Goal: Find specific page/section: Find specific page/section

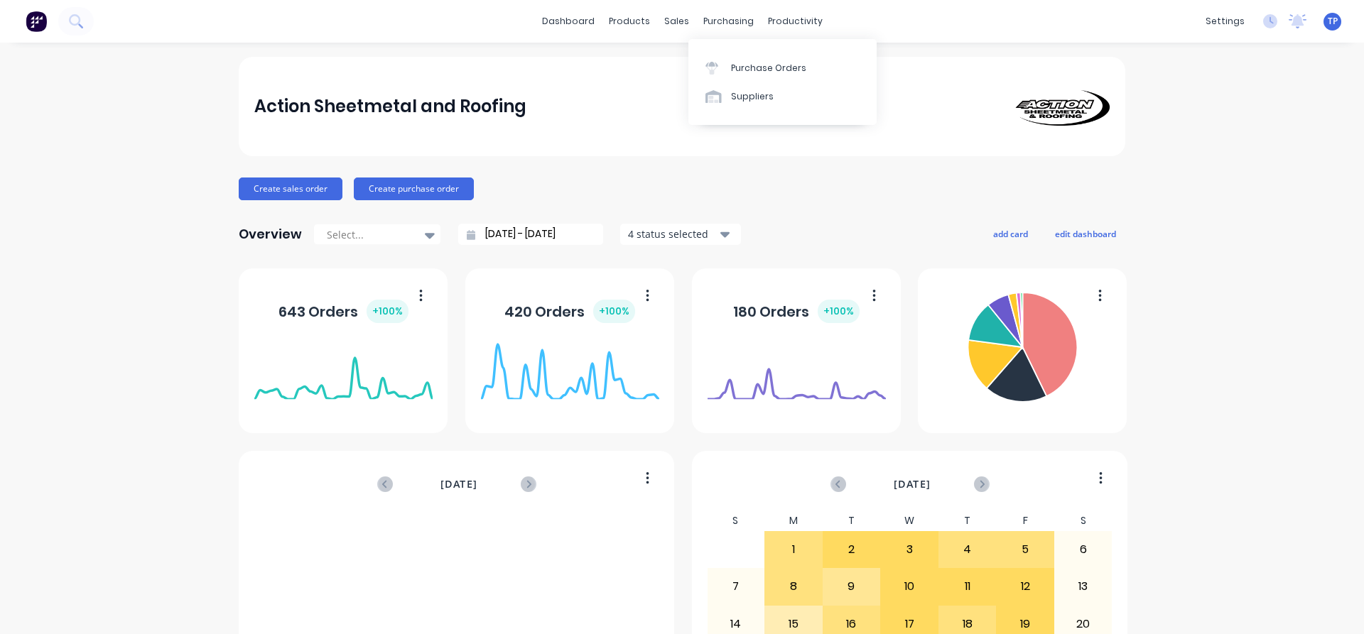
click at [722, 22] on div "purchasing" at bounding box center [728, 21] width 65 height 21
click at [739, 97] on div "Suppliers" at bounding box center [752, 96] width 43 height 13
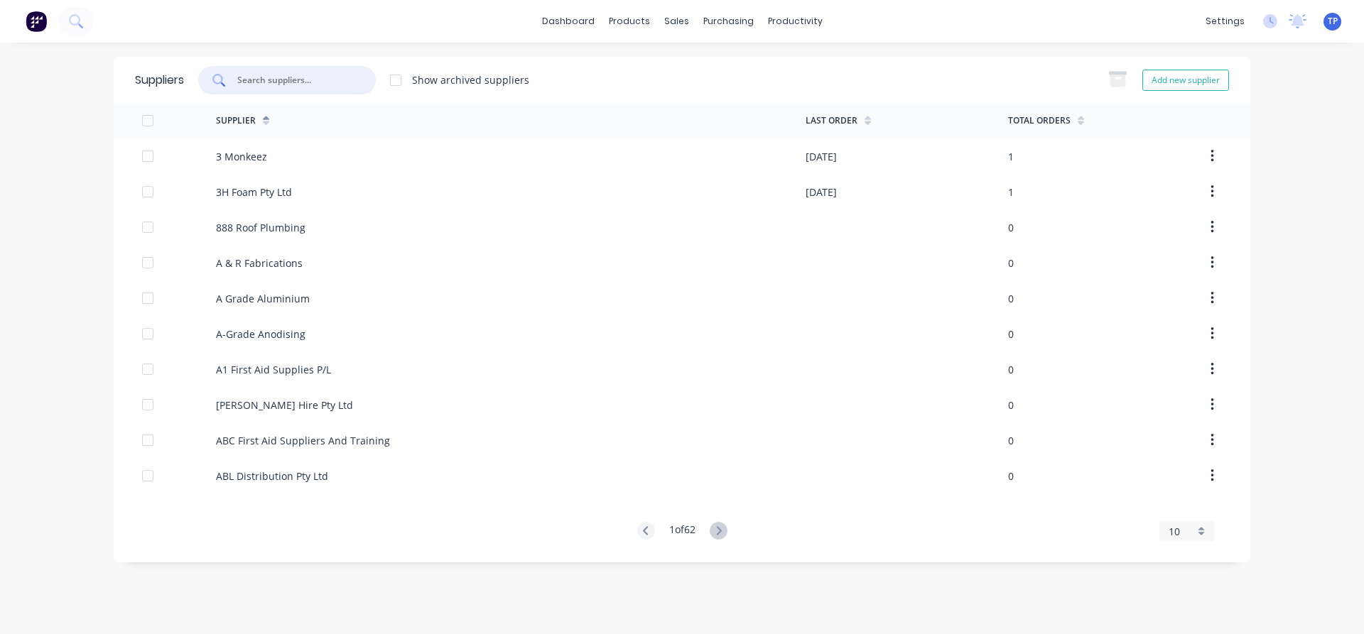
click at [336, 77] on input "text" at bounding box center [295, 80] width 118 height 14
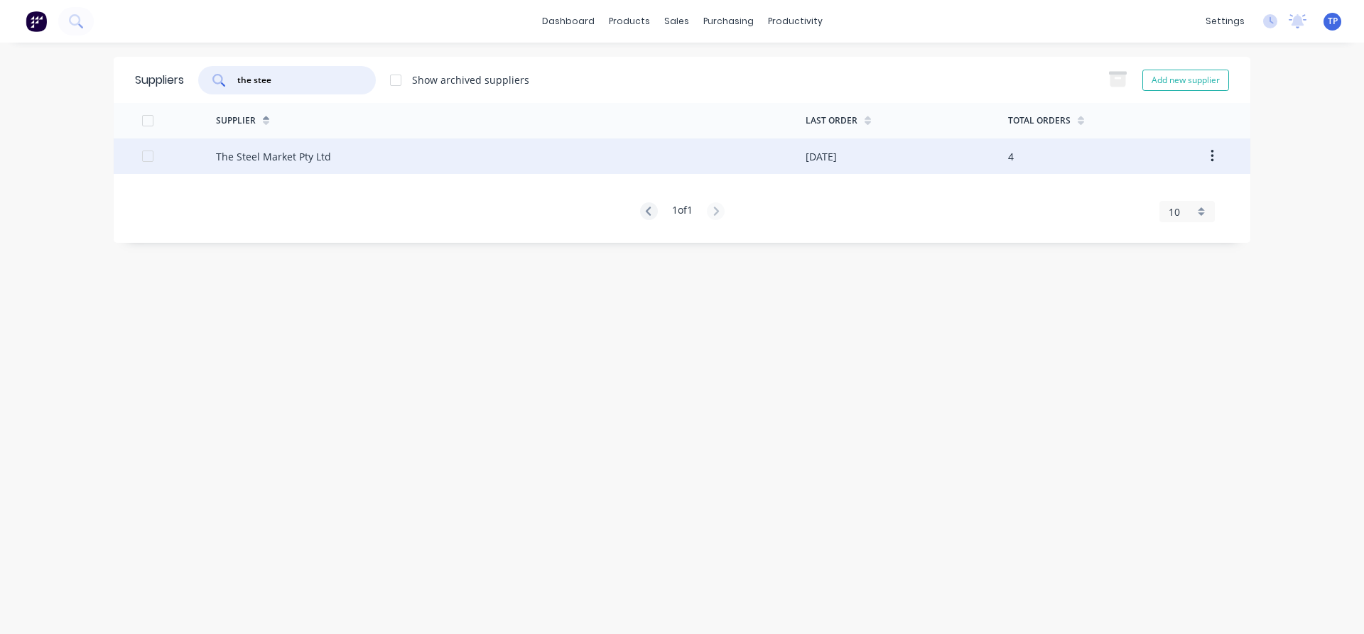
type input "the stee"
click at [445, 155] on div "The Steel Market Pty Ltd" at bounding box center [511, 157] width 590 height 36
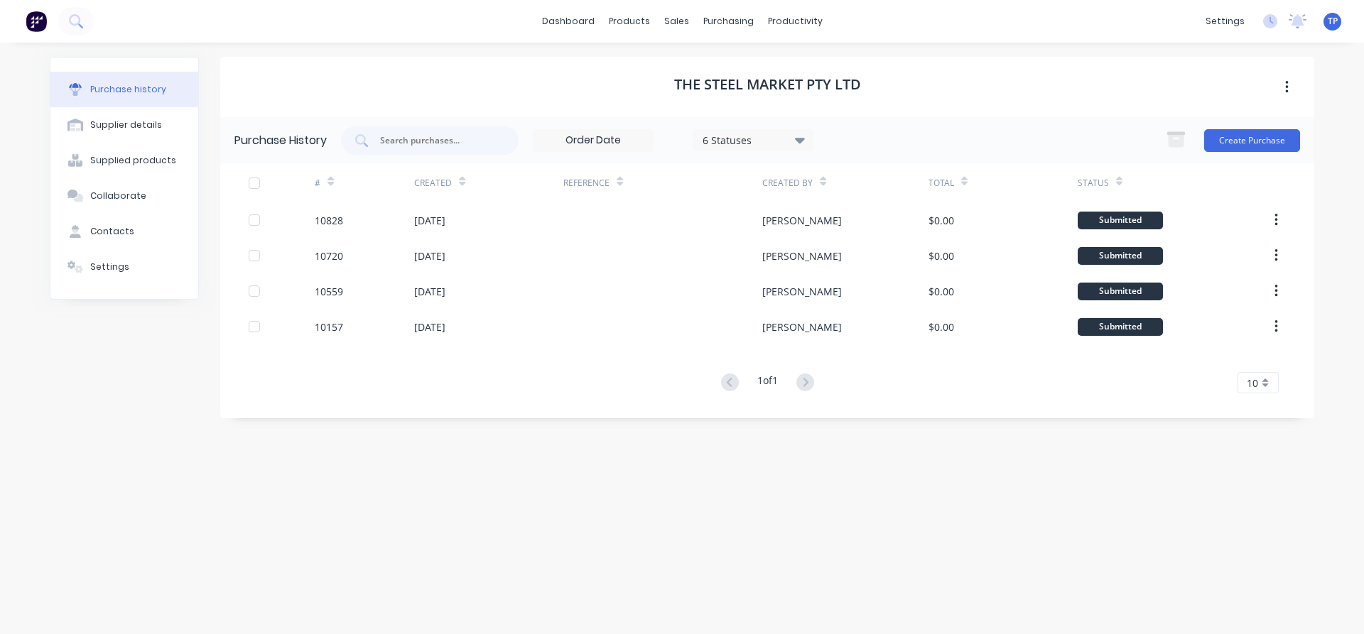
click at [805, 139] on icon at bounding box center [800, 140] width 10 height 16
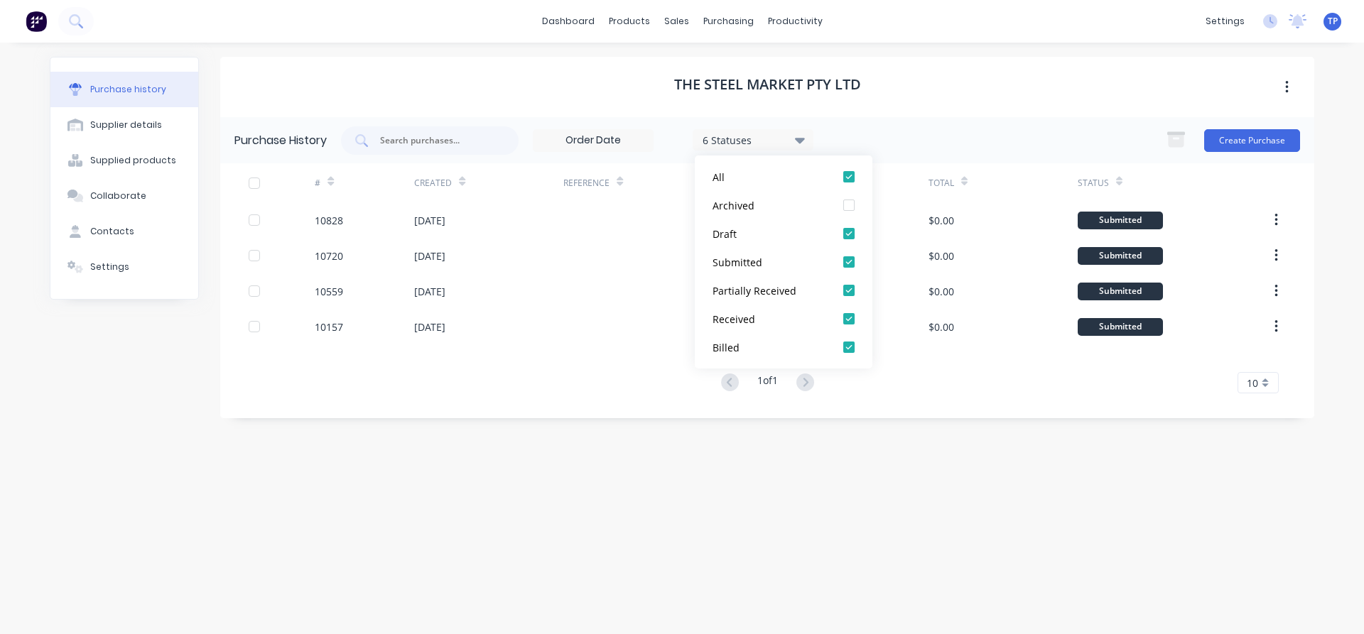
click at [805, 139] on icon at bounding box center [800, 141] width 10 height 6
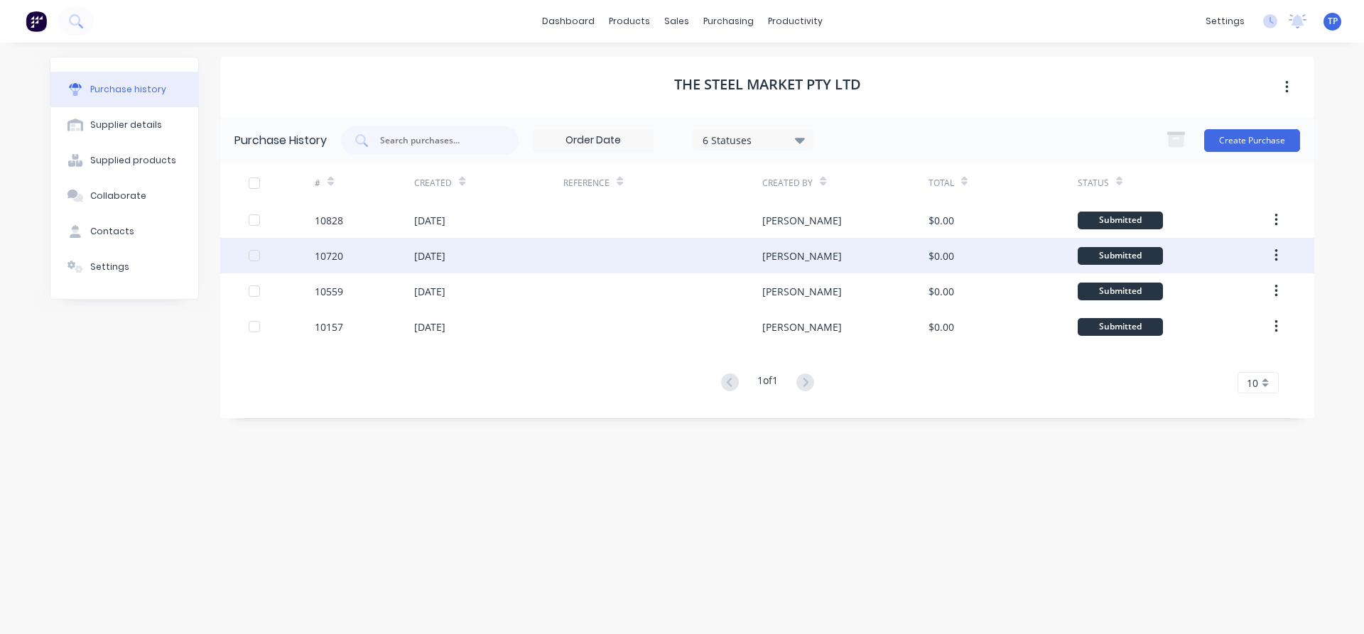
click at [273, 251] on div at bounding box center [282, 256] width 66 height 36
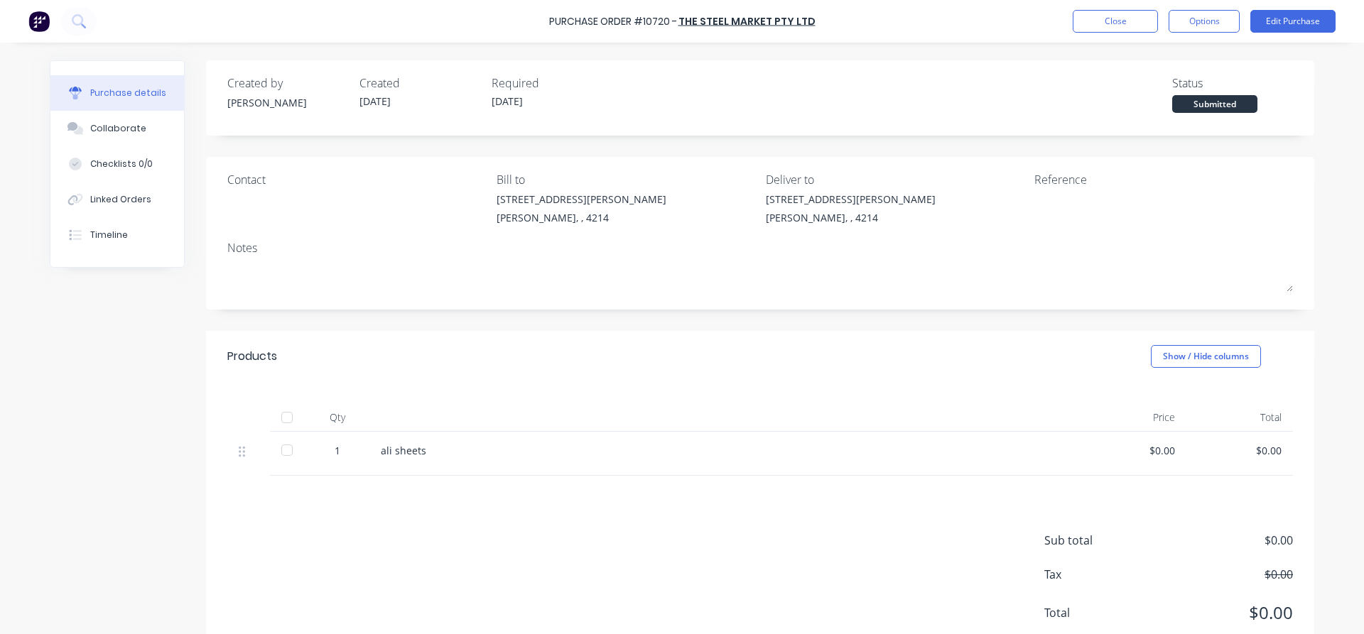
click at [239, 179] on div "Contact" at bounding box center [356, 179] width 259 height 17
click at [142, 94] on div "Purchase details" at bounding box center [128, 93] width 76 height 13
click at [1098, 19] on button "Close" at bounding box center [1114, 21] width 85 height 23
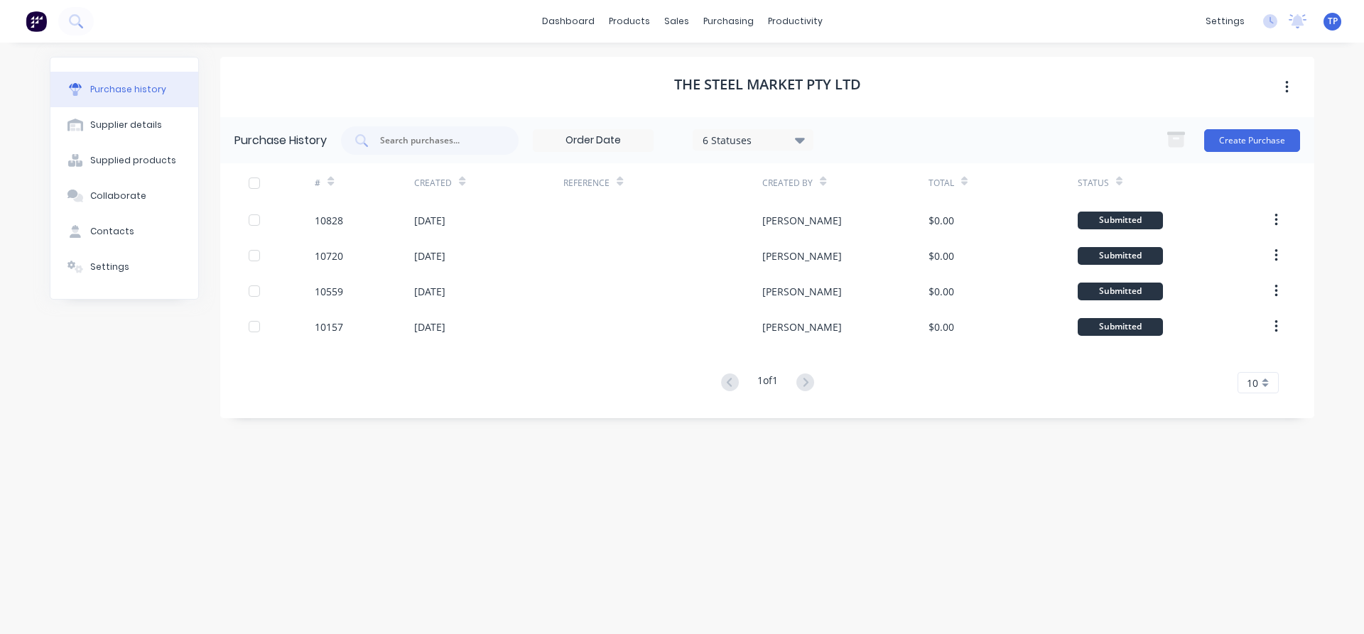
click at [801, 139] on icon at bounding box center [800, 141] width 10 height 6
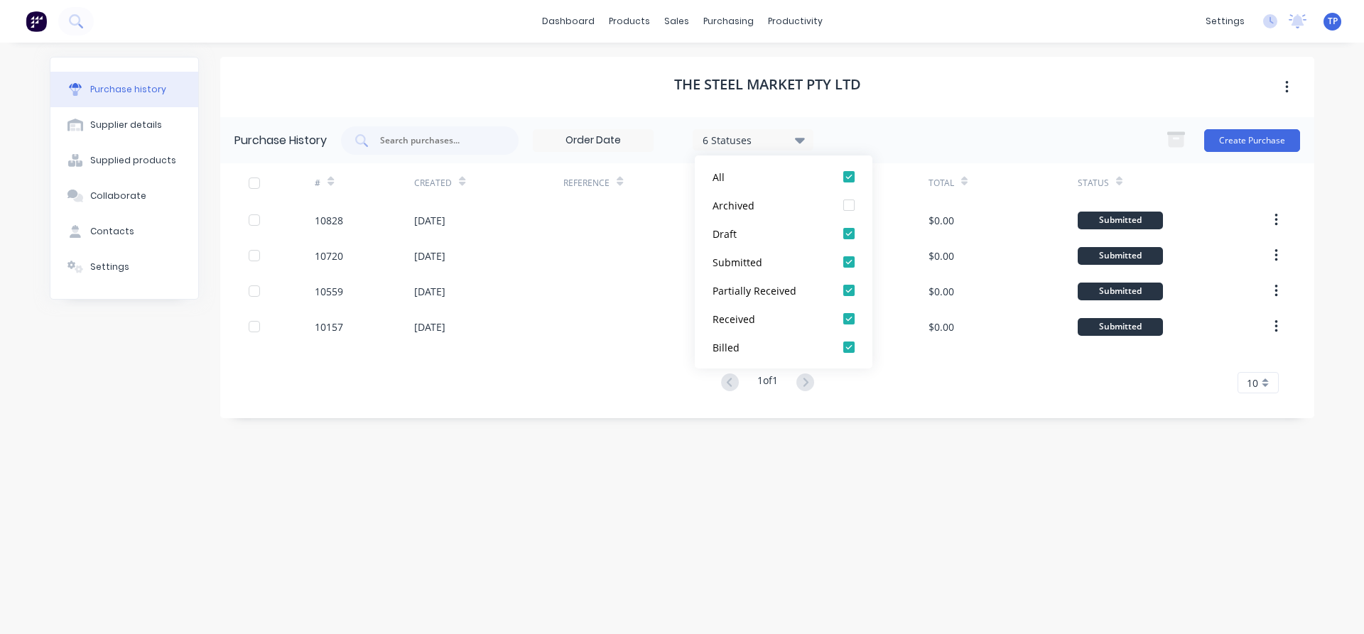
click at [801, 139] on icon at bounding box center [800, 141] width 10 height 6
